Goal: Navigation & Orientation: Find specific page/section

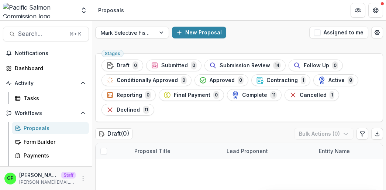
scroll to position [0, 192]
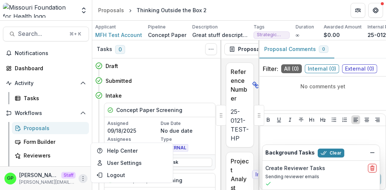
scroll to position [121, 0]
